Goal: Check status: Check status

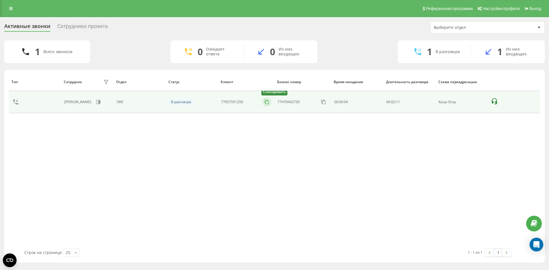
click at [267, 103] on icon at bounding box center [267, 102] width 6 height 6
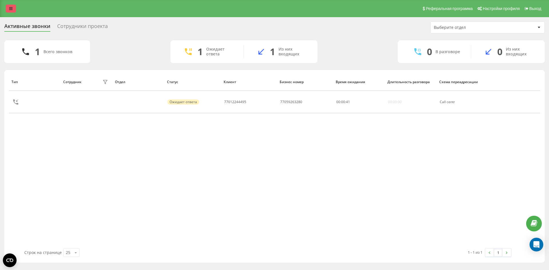
click at [10, 6] on link at bounding box center [11, 9] width 10 height 8
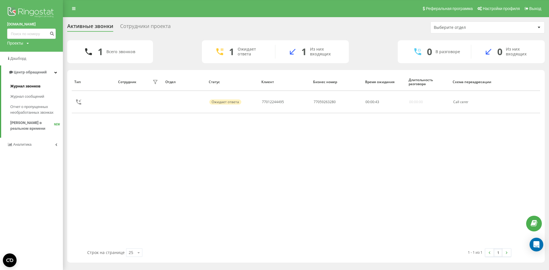
click at [25, 87] on span "Журнал звонков" at bounding box center [25, 87] width 30 height 6
click at [34, 87] on span "Журнал звонков" at bounding box center [25, 87] width 30 height 6
click at [17, 84] on span "Журнал звонков" at bounding box center [25, 87] width 30 height 6
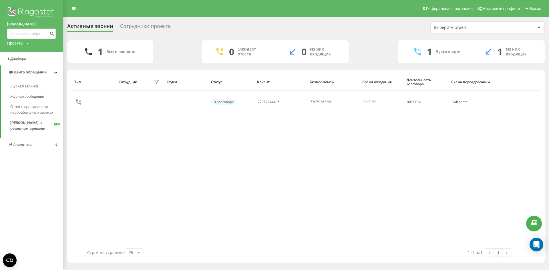
click at [254, 196] on div "Тип Сотрудник фильтра Отдел Статус Клиент Бизнес номер Время ожидания Длительно…" at bounding box center [306, 161] width 469 height 176
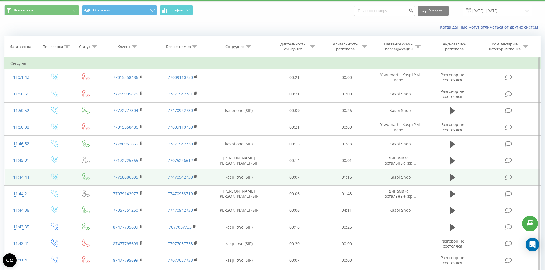
scroll to position [29, 0]
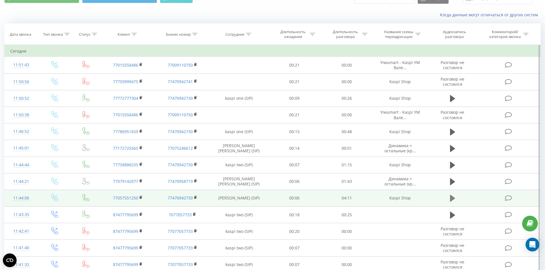
click at [454, 200] on icon at bounding box center [452, 198] width 5 height 8
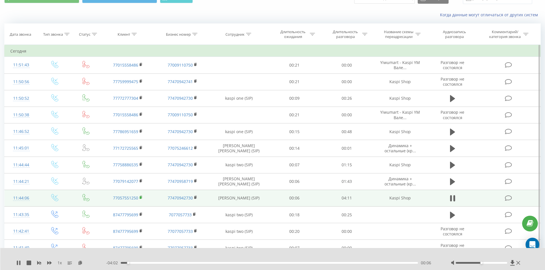
click at [141, 197] on rect at bounding box center [141, 197] width 2 height 3
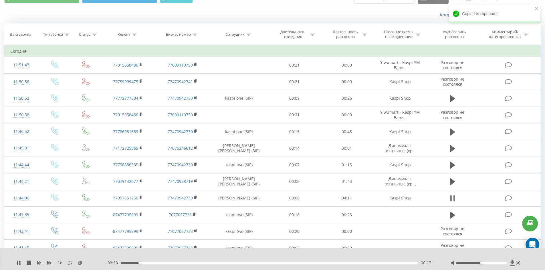
click at [453, 198] on icon at bounding box center [452, 198] width 5 height 8
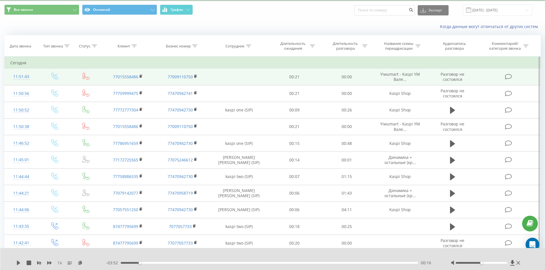
scroll to position [0, 0]
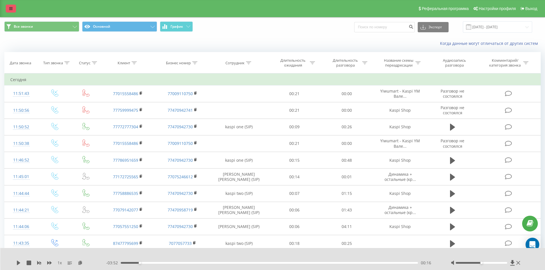
click at [13, 9] on link at bounding box center [11, 9] width 10 height 8
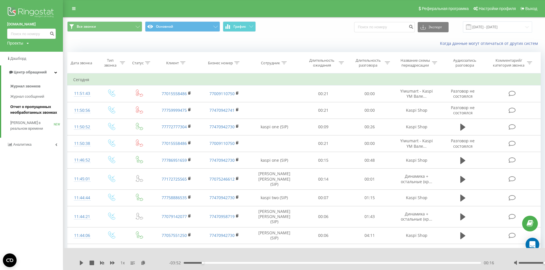
click at [19, 113] on span "Отчет о пропущенных необработанных звонках" at bounding box center [35, 109] width 50 height 11
click at [23, 123] on span "[PERSON_NAME] в реальном времени" at bounding box center [31, 125] width 43 height 11
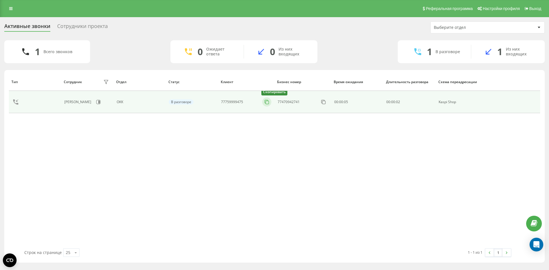
click at [267, 105] on icon at bounding box center [267, 102] width 6 height 6
click at [262, 100] on button at bounding box center [266, 102] width 9 height 6
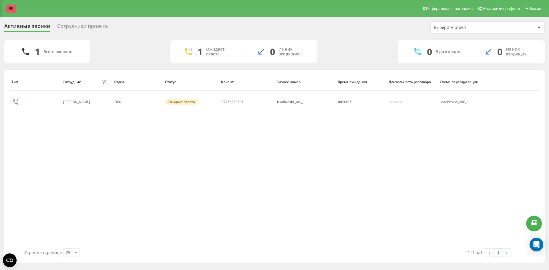
click at [11, 7] on icon at bounding box center [10, 9] width 3 height 4
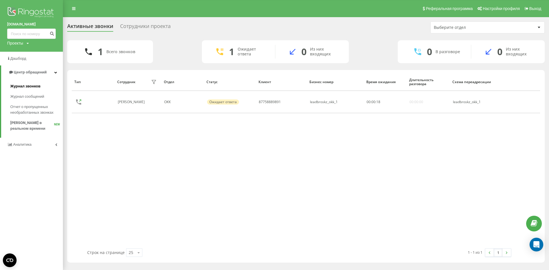
click at [32, 89] on span "Журнал звонков" at bounding box center [25, 87] width 30 height 6
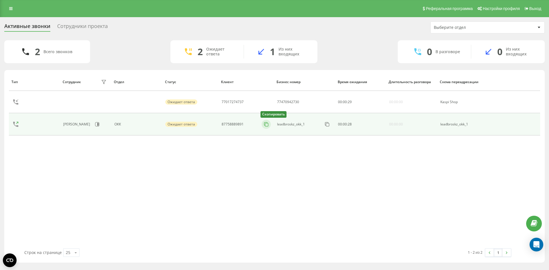
click at [262, 124] on button at bounding box center [266, 124] width 9 height 6
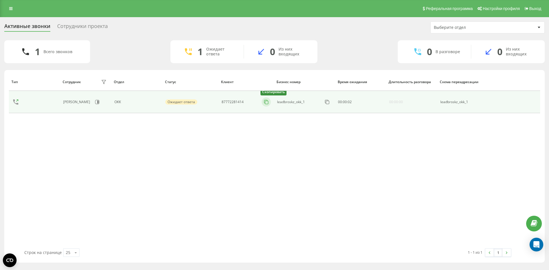
click at [266, 102] on icon at bounding box center [266, 102] width 6 height 6
